Goal: Register for event/course

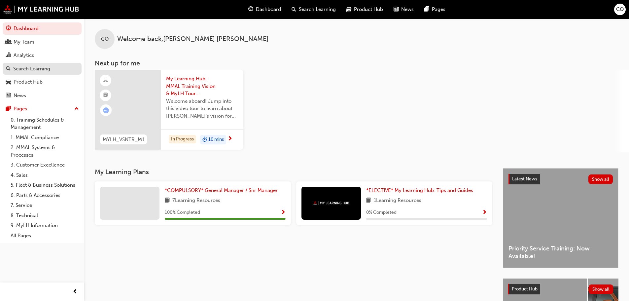
click at [31, 72] on div "Search Learning" at bounding box center [42, 69] width 72 height 8
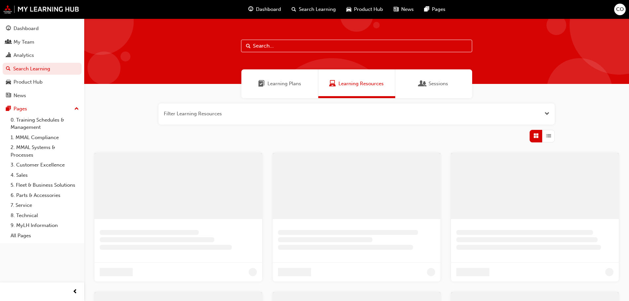
click at [280, 47] on input "text" at bounding box center [356, 46] width 231 height 13
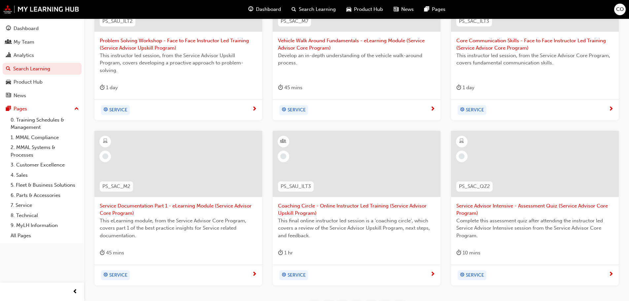
scroll to position [198, 0]
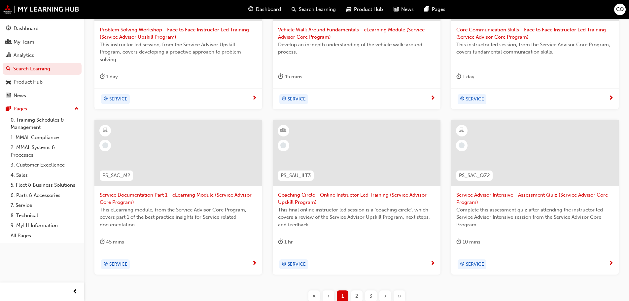
type input "advisor"
click at [475, 201] on span "Service Advisor Intensive - Assessment Quiz (Service Advisor Core Program)" at bounding box center [534, 198] width 157 height 15
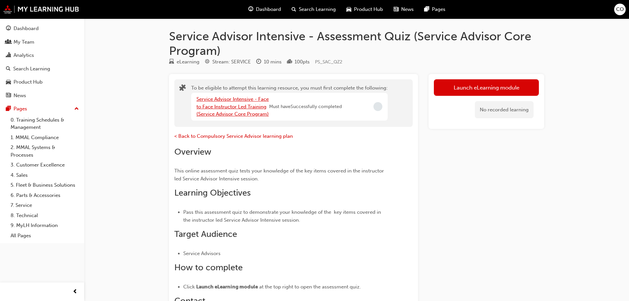
click at [242, 100] on link "Service Advisor Intensive - Face to Face Instructor Led Training (Service Advis…" at bounding box center [232, 106] width 72 height 21
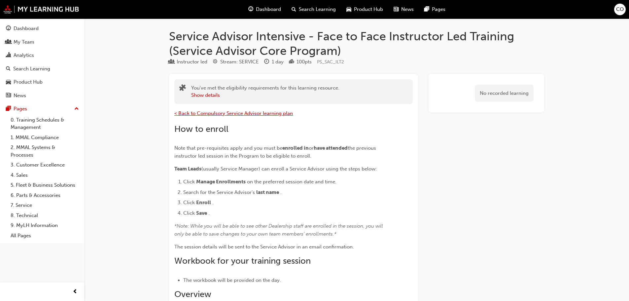
click at [231, 112] on span "< Back to Compulsory Service Advisor learning plan" at bounding box center [233, 113] width 118 height 6
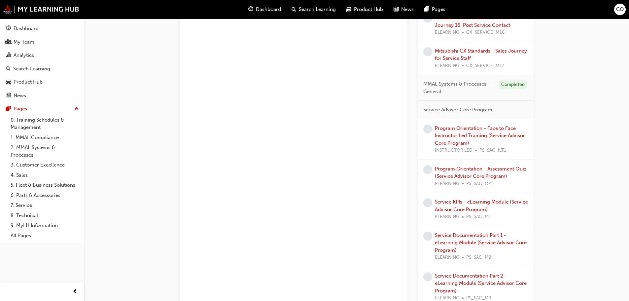
scroll to position [825, 0]
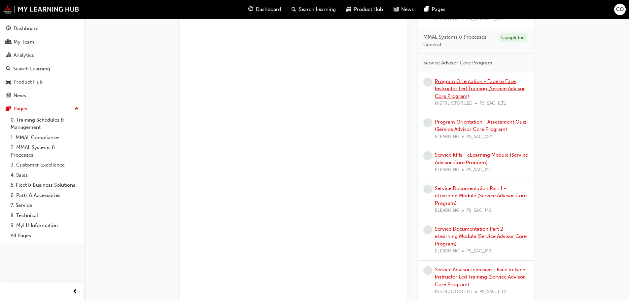
click at [467, 89] on link "Program Orientation - Face to Face Instructor Led Training (Service Advisor Cor…" at bounding box center [480, 88] width 90 height 21
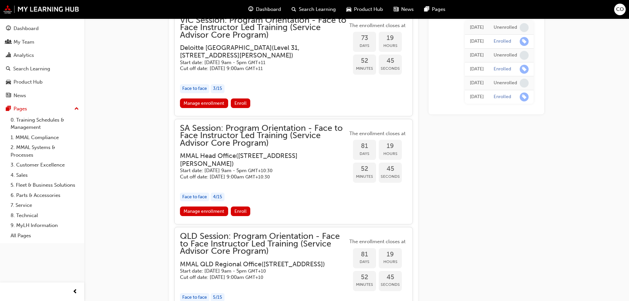
scroll to position [941, 0]
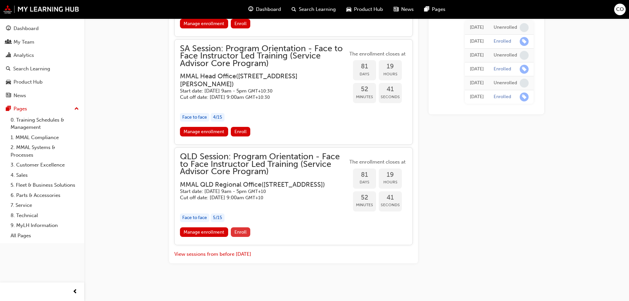
click at [240, 233] on span "Enroll" at bounding box center [240, 232] width 12 height 6
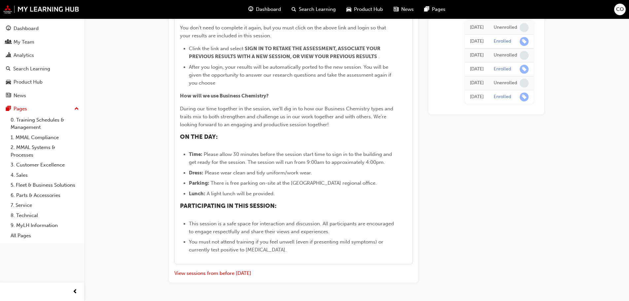
scroll to position [1555, 0]
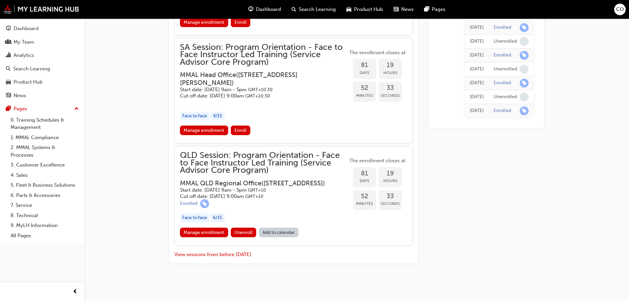
scroll to position [943, 0]
click at [214, 234] on link "Manage enrollment" at bounding box center [204, 232] width 48 height 10
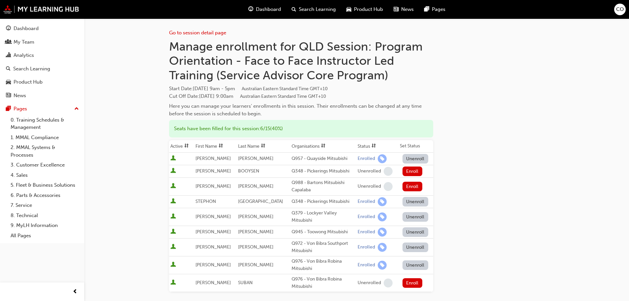
click at [406, 219] on button "Unenroll" at bounding box center [415, 217] width 26 height 10
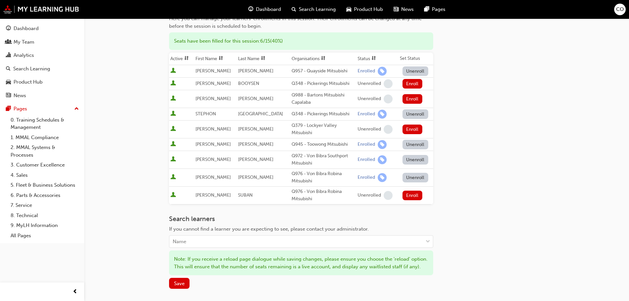
scroll to position [99, 0]
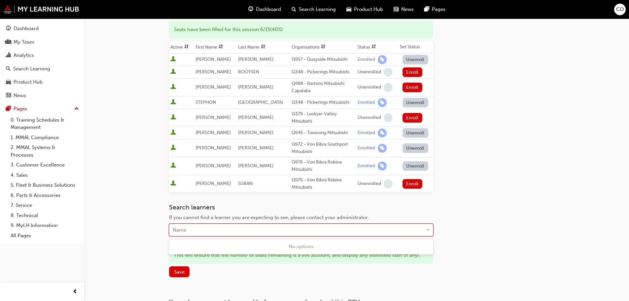
click at [301, 225] on div "Name" at bounding box center [295, 230] width 253 height 12
type input "hayley"
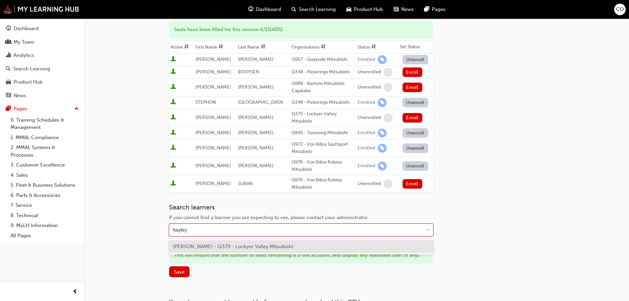
click at [259, 245] on span "[PERSON_NAME] - Q379 - Lockyer Valley Mitsubishi" at bounding box center [233, 246] width 120 height 6
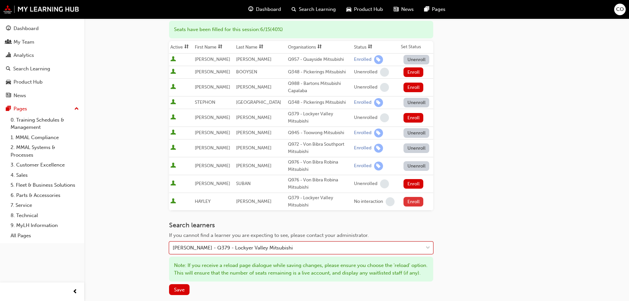
click at [412, 201] on button "Enroll" at bounding box center [413, 202] width 20 height 10
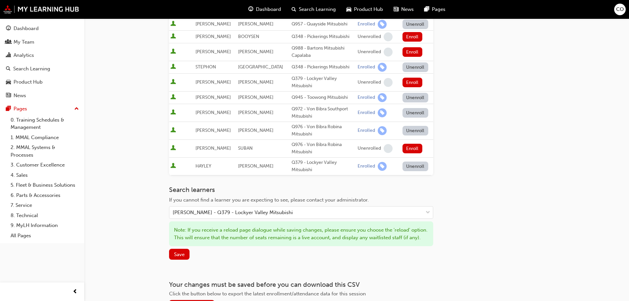
scroll to position [0, 0]
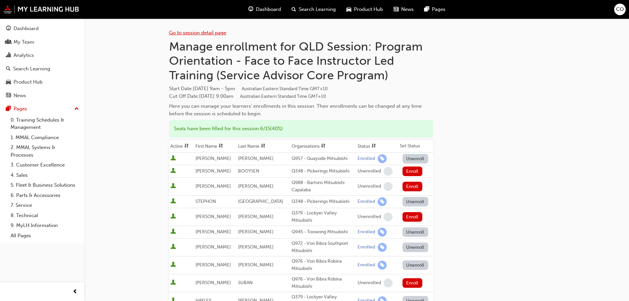
click at [208, 35] on link "Go to session detail page" at bounding box center [197, 33] width 57 height 6
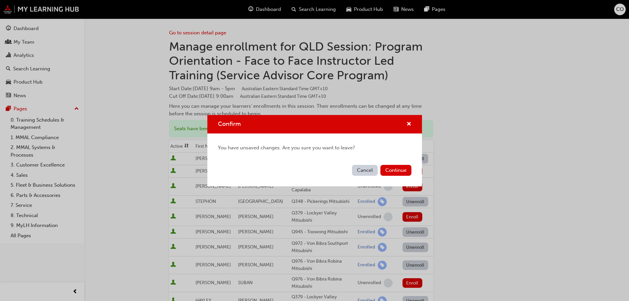
click at [363, 172] on button "Cancel" at bounding box center [365, 170] width 26 height 11
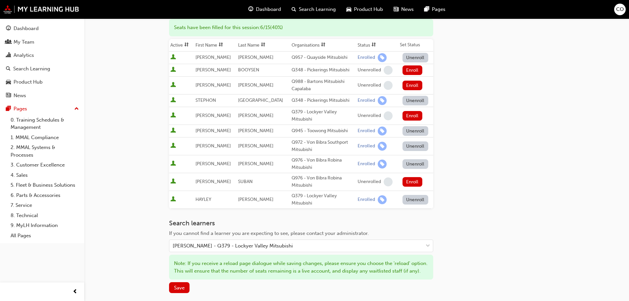
scroll to position [189, 0]
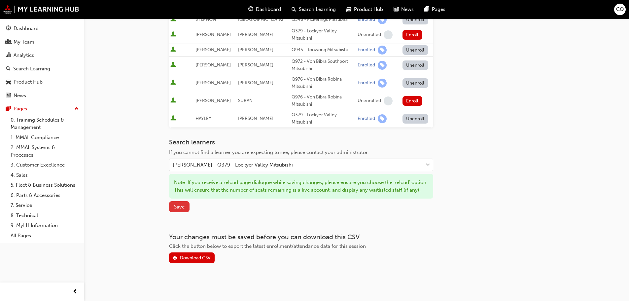
click at [183, 206] on span "Save" at bounding box center [179, 207] width 11 height 6
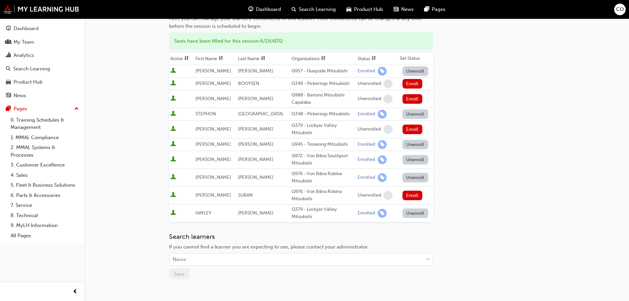
scroll to position [99, 0]
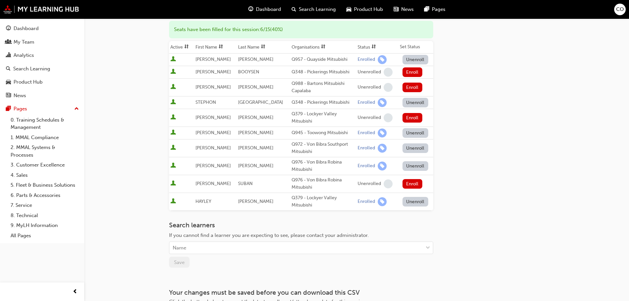
click at [407, 203] on button "Unenroll" at bounding box center [415, 202] width 26 height 10
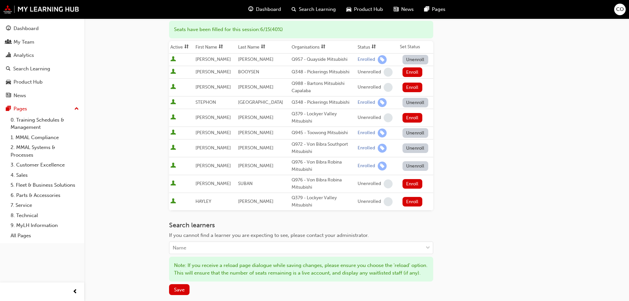
scroll to position [0, 0]
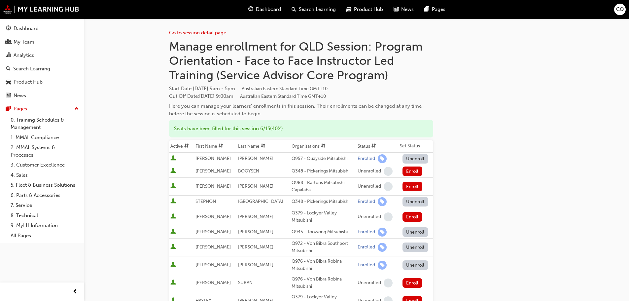
click at [223, 33] on link "Go to session detail page" at bounding box center [197, 33] width 57 height 6
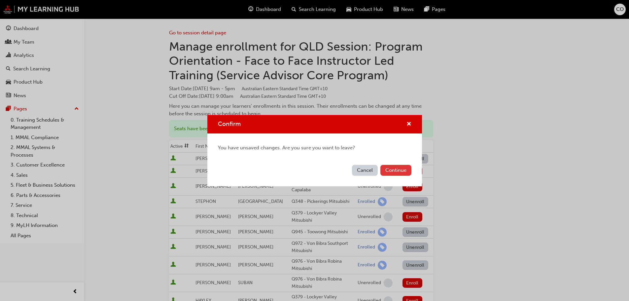
click at [397, 172] on button "Continue" at bounding box center [395, 170] width 31 height 11
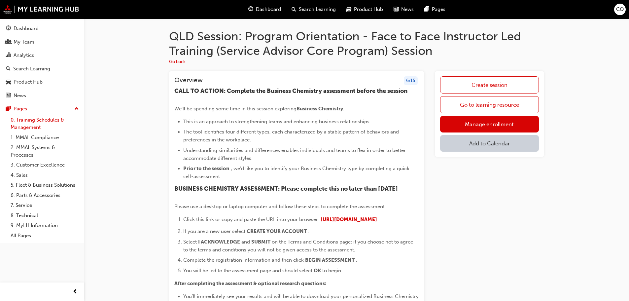
click at [30, 124] on link "0. Training Schedules & Management" at bounding box center [45, 123] width 74 height 17
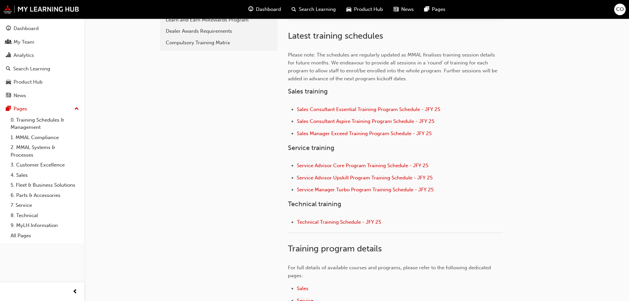
scroll to position [195, 0]
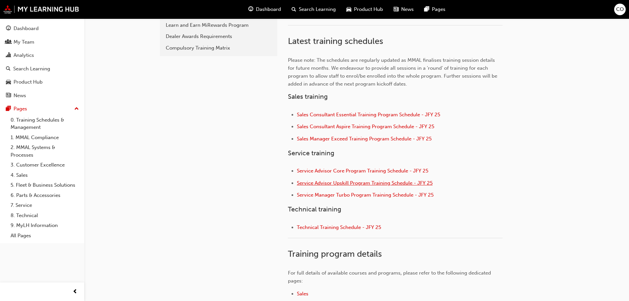
click at [352, 182] on span "Service Advisor Upskill Program Training Schedule - JFY 25" at bounding box center [365, 183] width 136 height 6
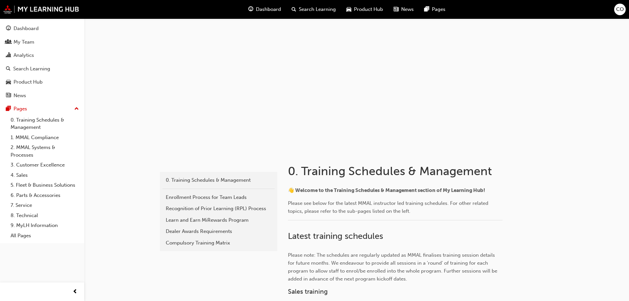
click at [320, 5] on div "Search Learning" at bounding box center [313, 10] width 55 height 14
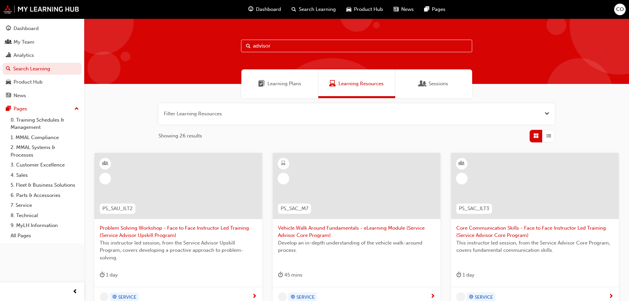
click at [280, 46] on input "advisor" at bounding box center [356, 46] width 231 height 13
drag, startPoint x: 280, startPoint y: 46, endPoint x: 232, endPoint y: 44, distance: 47.6
click at [232, 44] on div "advisor" at bounding box center [356, 50] width 545 height 65
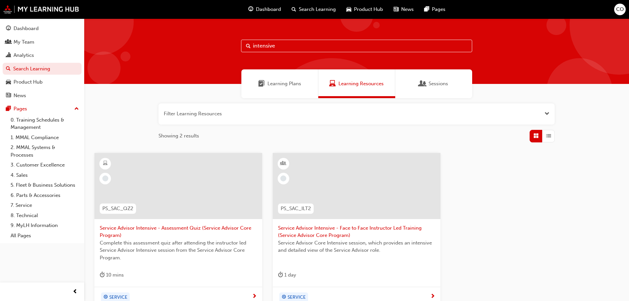
type input "intensive"
click at [318, 230] on span "Service Advisor Intensive - Face to Face Instructor Led Training (Service Advis…" at bounding box center [356, 231] width 157 height 15
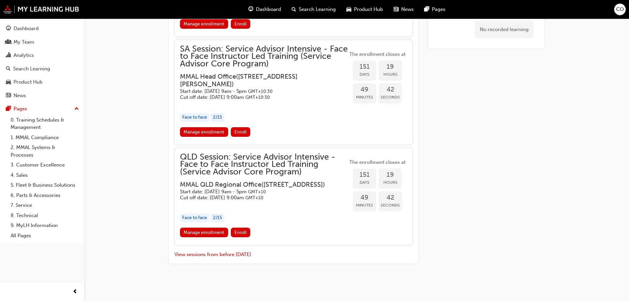
scroll to position [944, 0]
click at [208, 236] on link "Manage enrollment" at bounding box center [204, 232] width 48 height 10
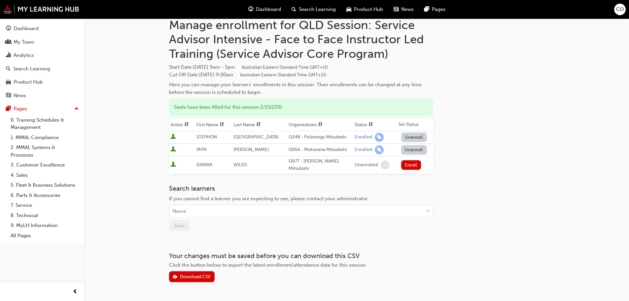
scroll to position [33, 0]
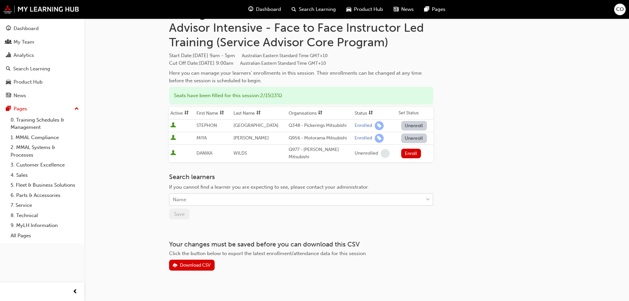
click at [249, 194] on div "Name" at bounding box center [295, 200] width 253 height 12
type input "hay"
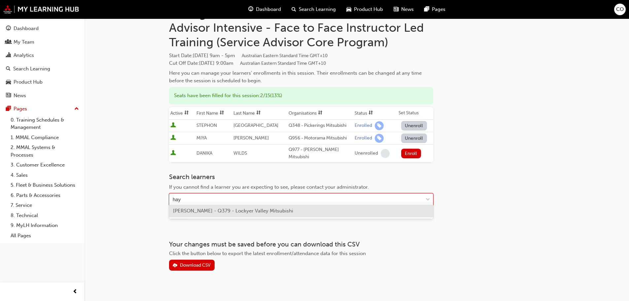
click at [250, 212] on span "[PERSON_NAME] - Q379 - Lockyer Valley Mitsubishi" at bounding box center [233, 211] width 120 height 6
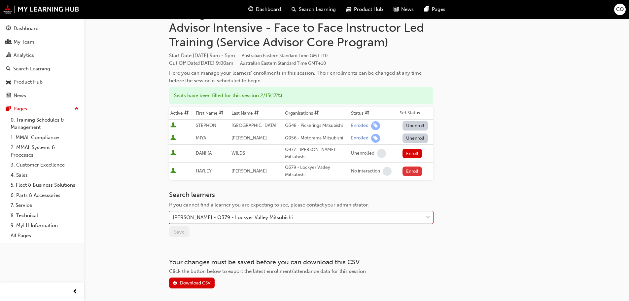
click at [408, 166] on button "Enroll" at bounding box center [412, 171] width 20 height 10
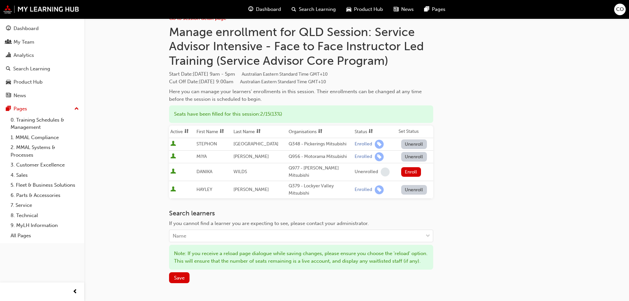
scroll to position [0, 0]
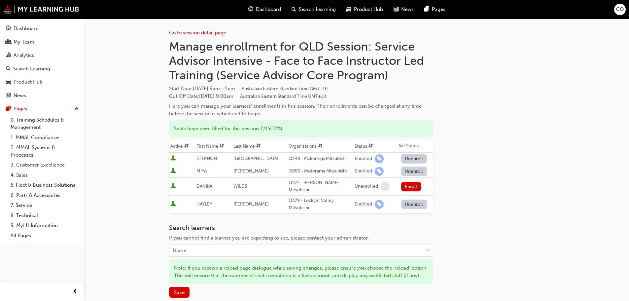
click at [150, 167] on div "Go to session detail page Manage enrollment for QLD Session: Service Advisor In…" at bounding box center [314, 193] width 629 height 386
